Goal: Task Accomplishment & Management: Use online tool/utility

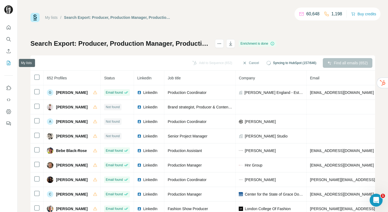
click at [6, 63] on icon "My lists" at bounding box center [8, 62] width 5 height 5
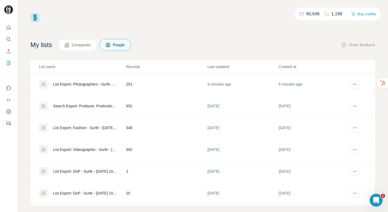
click at [105, 85] on div "List Export: Photographers - Surfe - [DATE] 09:57" at bounding box center [85, 84] width 64 height 5
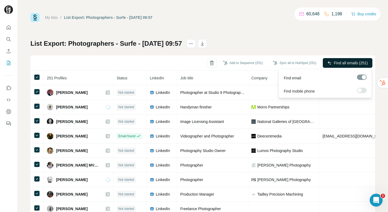
click at [335, 62] on span "Find all emails (251)" at bounding box center [351, 62] width 34 height 5
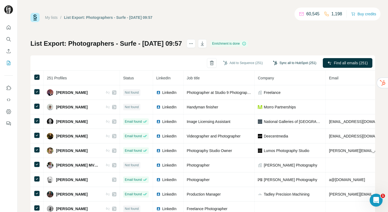
click at [289, 64] on button "Sync all to HubSpot (251)" at bounding box center [294, 63] width 51 height 8
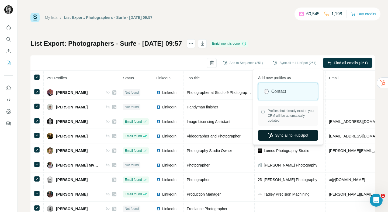
click at [277, 134] on button "Sync all to HubSpot" at bounding box center [288, 135] width 60 height 11
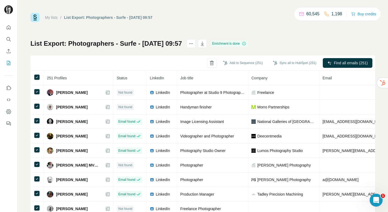
click at [53, 19] on link "My lists" at bounding box center [51, 17] width 13 height 4
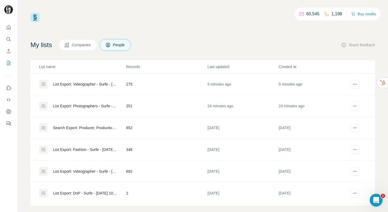
click at [74, 85] on div "List Export: Videographer - Surfe - [DATE] 10:16" at bounding box center [85, 84] width 64 height 5
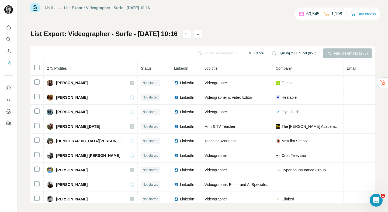
click at [248, 51] on button "Cancel" at bounding box center [256, 53] width 24 height 10
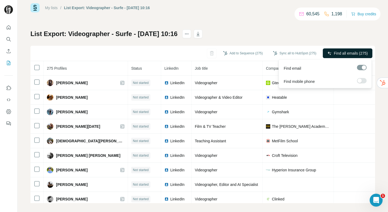
click at [346, 53] on span "Find all emails (275)" at bounding box center [351, 53] width 34 height 5
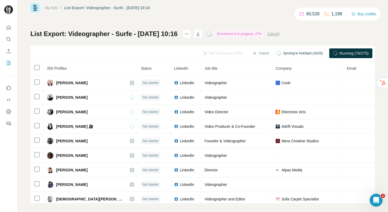
click at [55, 9] on link "My lists" at bounding box center [51, 8] width 13 height 4
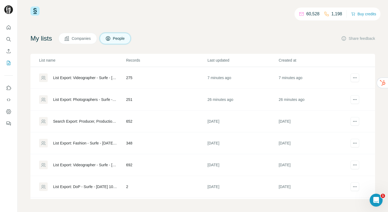
scroll to position [6, 0]
click at [85, 99] on div "List Export: Photographers - Surfe - [DATE] 09:57" at bounding box center [85, 99] width 64 height 5
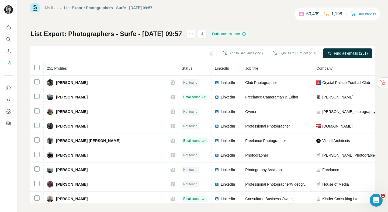
scroll to position [621, 0]
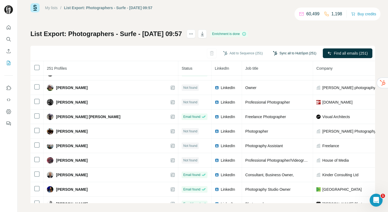
click at [288, 50] on button "Sync all to HubSpot (251)" at bounding box center [294, 53] width 51 height 8
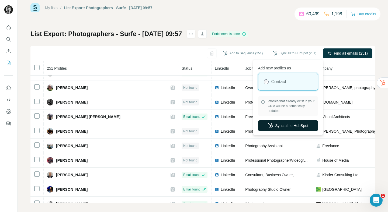
click at [282, 130] on button "Sync all to HubSpot" at bounding box center [288, 125] width 60 height 11
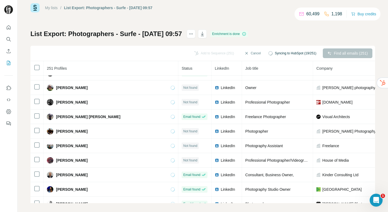
click at [50, 7] on link "My lists" at bounding box center [51, 8] width 13 height 4
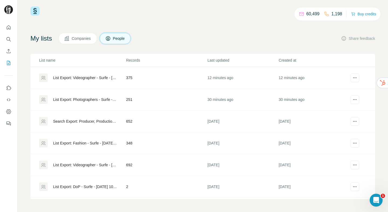
scroll to position [6, 0]
click at [86, 79] on div "List Export: Videographer - Surfe - [DATE] 10:16" at bounding box center [85, 77] width 64 height 5
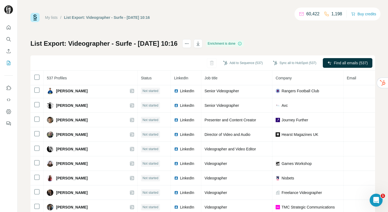
scroll to position [1837, 0]
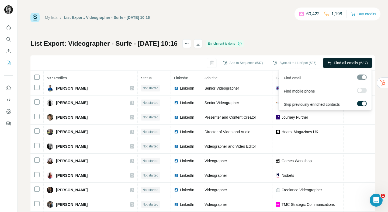
click at [329, 66] on button "Find all emails (537)" at bounding box center [348, 63] width 50 height 10
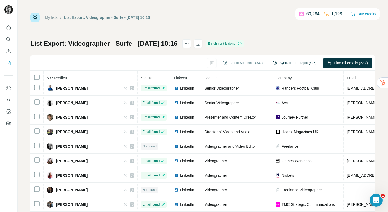
click at [278, 60] on button "Sync all to HubSpot (537)" at bounding box center [294, 63] width 51 height 8
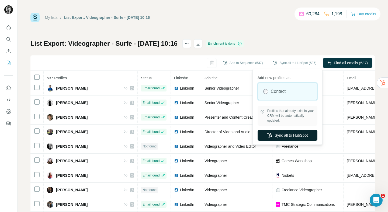
click at [273, 139] on button "Sync all to HubSpot" at bounding box center [288, 135] width 60 height 11
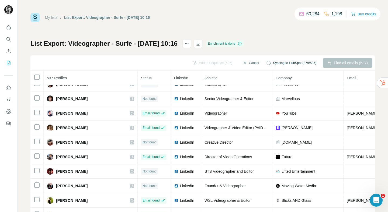
scroll to position [0, 0]
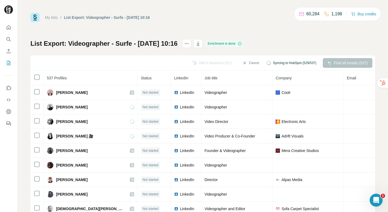
click at [197, 13] on div "My lists / List Export: Videographer - Surfe - [DATE] 10:16 60,284 1,198 Buy cr…" at bounding box center [202, 17] width 345 height 9
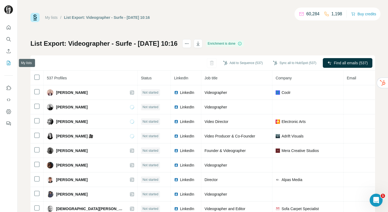
click at [8, 61] on icon "My lists" at bounding box center [8, 62] width 5 height 5
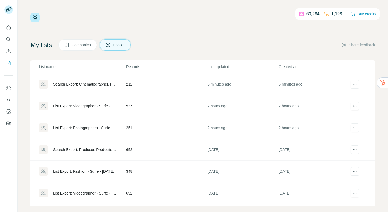
click at [87, 87] on div "Search Export: Cinematographer, [GEOGRAPHIC_DATA] - [DATE] 11:55" at bounding box center [82, 84] width 86 height 9
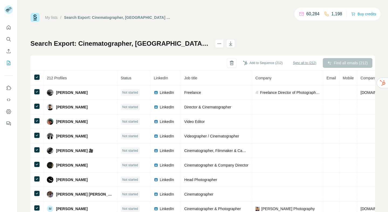
click at [295, 61] on span "Sync all to (212)" at bounding box center [304, 63] width 23 height 5
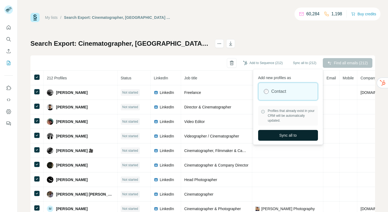
click at [284, 133] on span "Sync all to" at bounding box center [288, 135] width 18 height 5
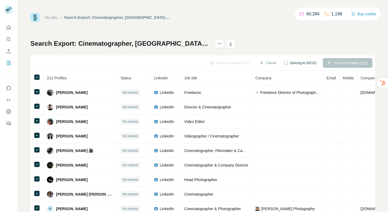
click at [264, 25] on div "My lists / Search Export: Cinematographer, [GEOGRAPHIC_DATA] - [DATE] 11:55 60,…" at bounding box center [202, 113] width 345 height 200
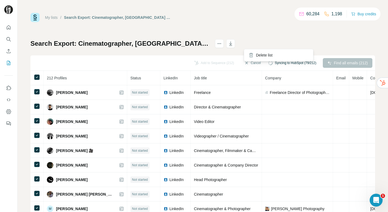
click at [245, 61] on div "Delete list" at bounding box center [279, 55] width 70 height 12
click at [244, 63] on icon "button" at bounding box center [246, 63] width 4 height 4
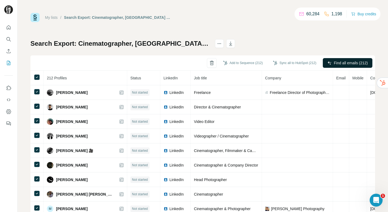
click at [343, 62] on span "Find all emails (212)" at bounding box center [351, 62] width 34 height 5
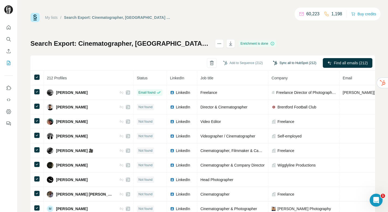
click at [282, 61] on button "Sync all to HubSpot (212)" at bounding box center [294, 63] width 51 height 8
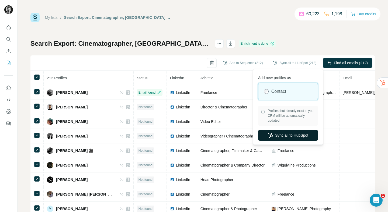
click at [279, 136] on button "Sync all to HubSpot" at bounding box center [288, 135] width 60 height 11
